Goal: Information Seeking & Learning: Learn about a topic

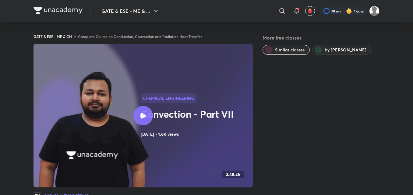
click at [109, 138] on img at bounding box center [93, 130] width 113 height 119
